Goal: Information Seeking & Learning: Check status

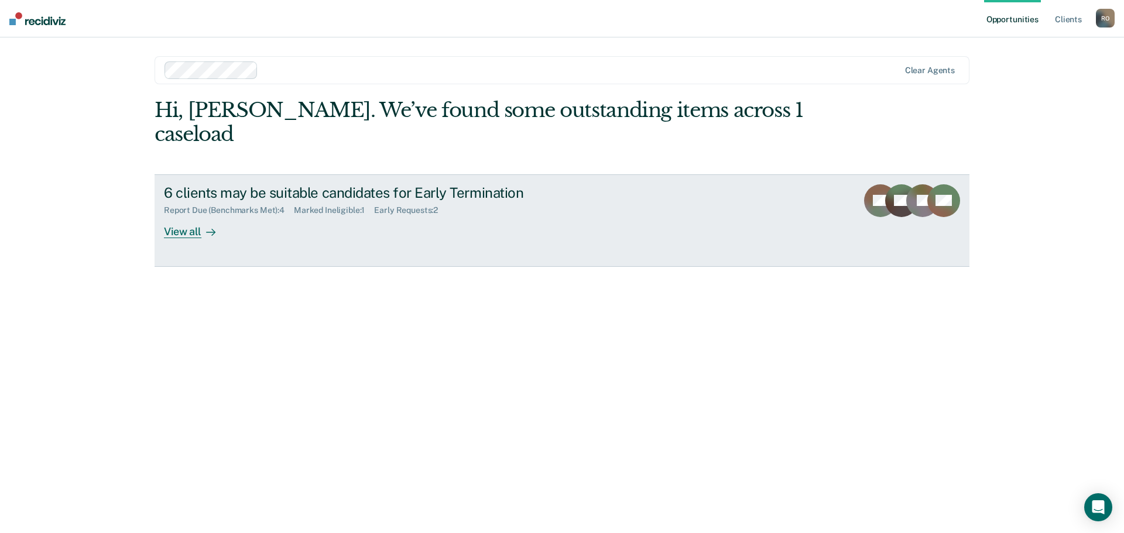
click at [187, 215] on link "6 clients may be suitable candidates for Early Termination Report Due (Benchmar…" at bounding box center [562, 220] width 815 height 92
